Goal: Find specific page/section: Find specific page/section

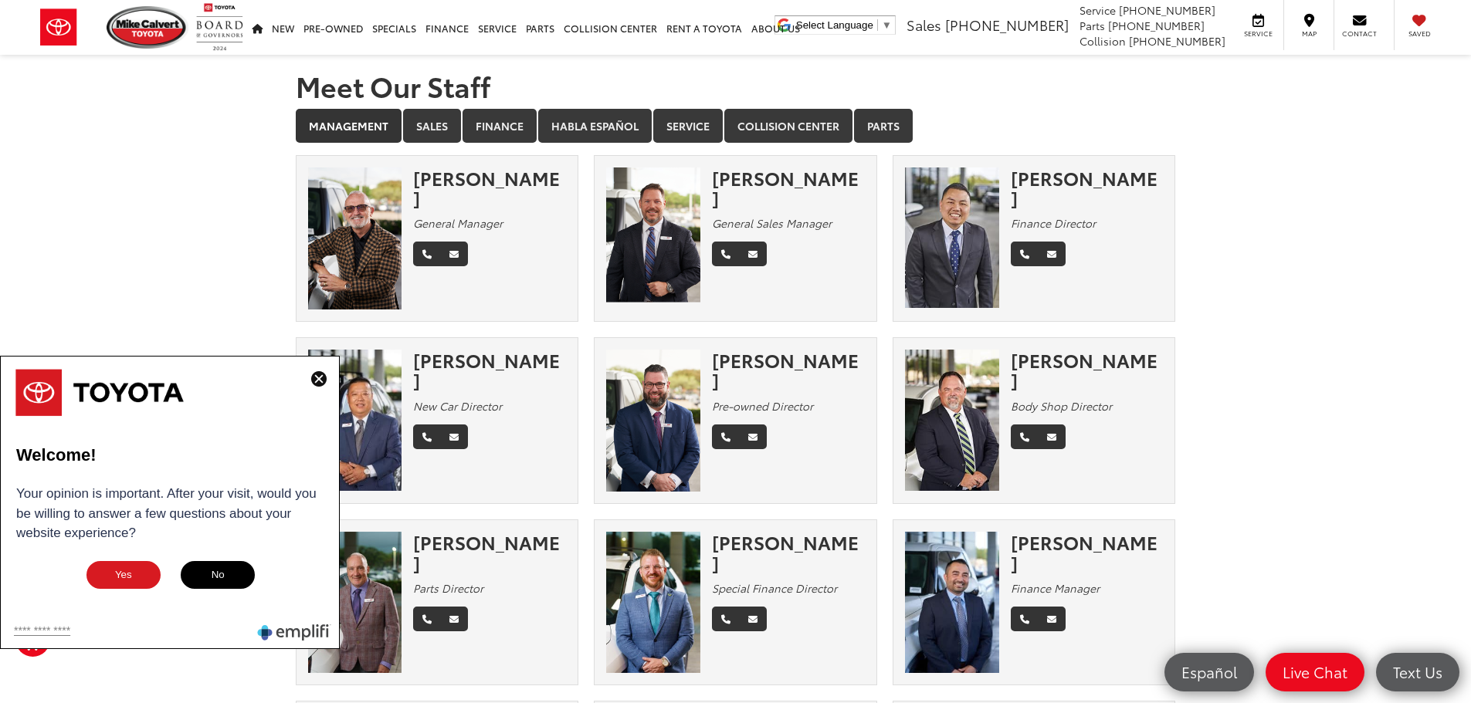
click at [315, 380] on img at bounding box center [318, 378] width 15 height 15
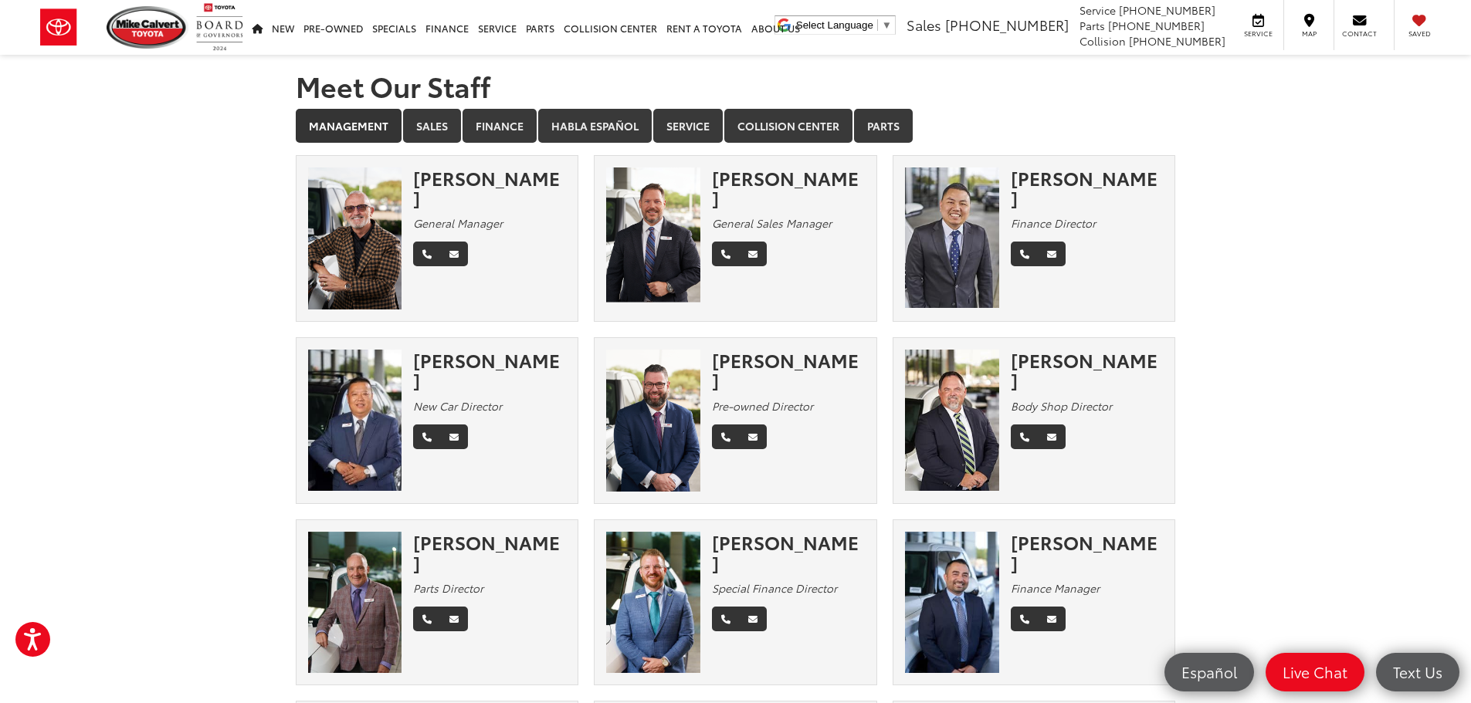
scroll to position [1099, 0]
